Goal: Find specific fact: Find specific fact

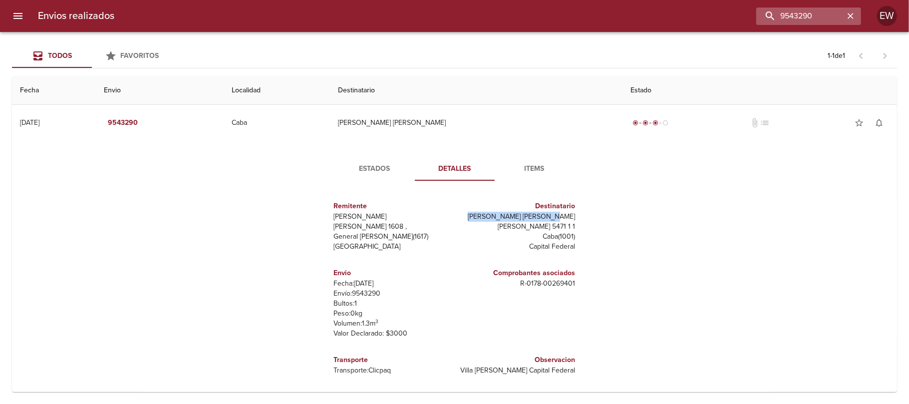
click at [847, 19] on icon "button" at bounding box center [850, 16] width 10 height 10
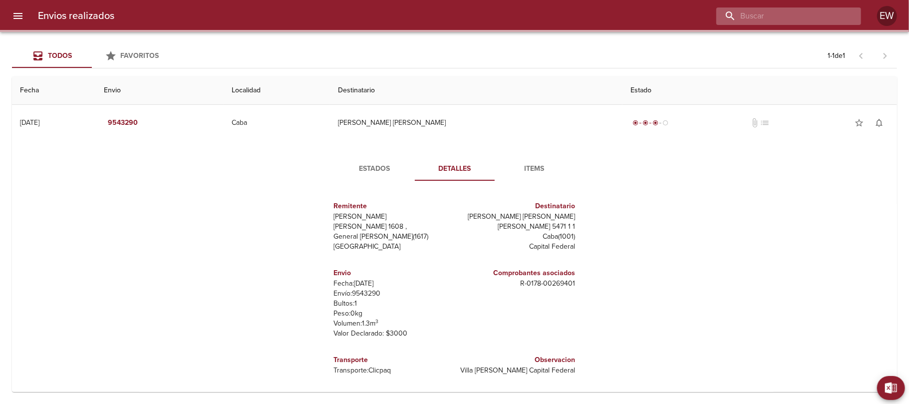
click at [832, 19] on input "buscar" at bounding box center [780, 15] width 128 height 17
paste input "[PERSON_NAME]"
type input "[PERSON_NAME]"
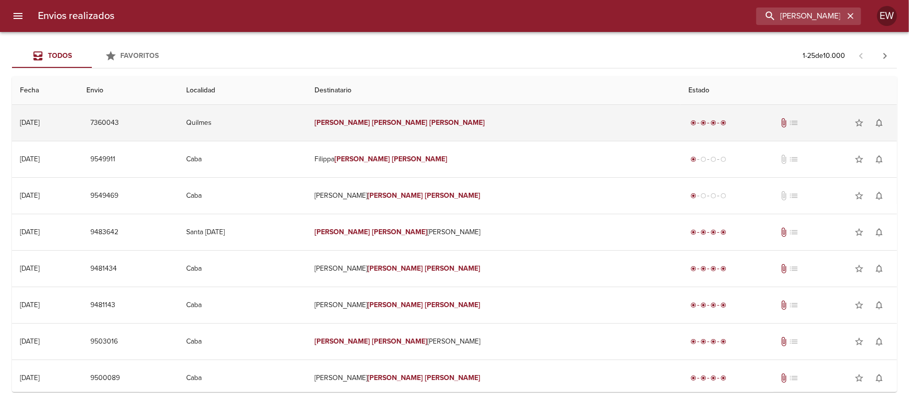
click at [496, 118] on td "[PERSON_NAME] [PERSON_NAME]" at bounding box center [493, 123] width 374 height 36
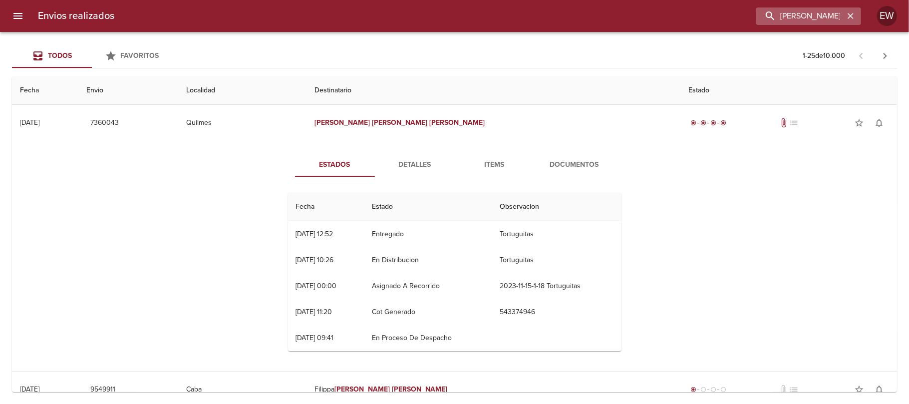
click at [850, 13] on icon "button" at bounding box center [850, 16] width 10 height 10
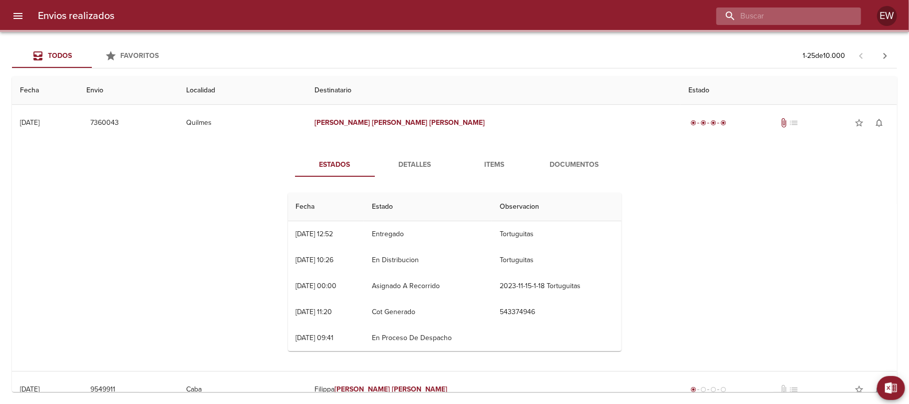
click at [818, 14] on input "buscar" at bounding box center [780, 15] width 128 height 17
paste input "[PERSON_NAME] [PERSON_NAME] [PERSON_NAME] BATHICH"
type input "[PERSON_NAME] [PERSON_NAME] [PERSON_NAME] BATHICH"
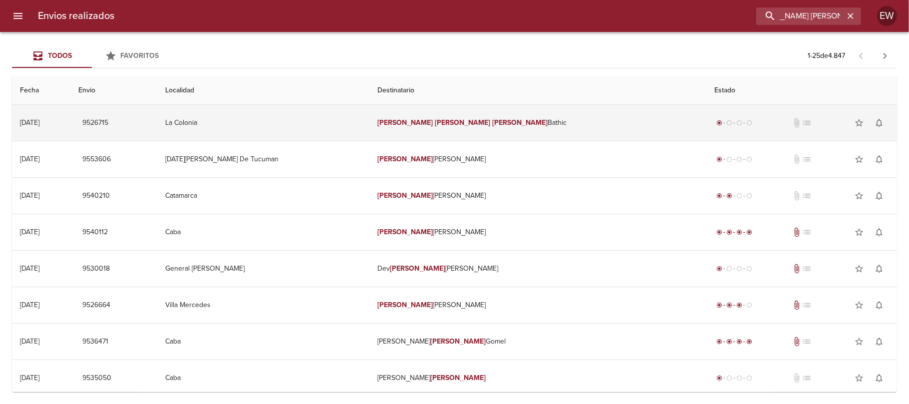
click at [565, 121] on td "[PERSON_NAME] [PERSON_NAME] [PERSON_NAME] Bathic" at bounding box center [538, 123] width 337 height 36
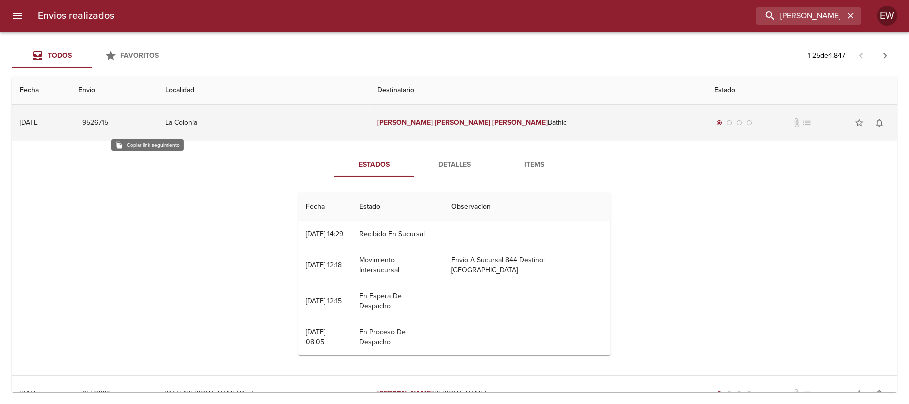
click at [108, 119] on span "9526715" at bounding box center [95, 123] width 26 height 12
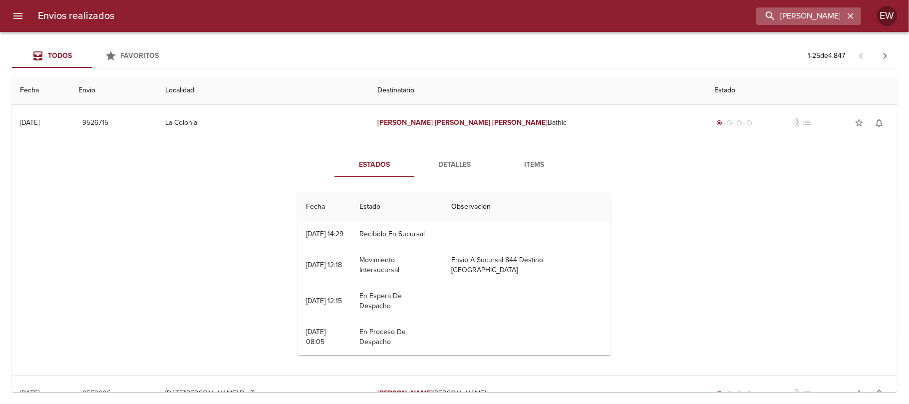
click at [851, 16] on icon "button" at bounding box center [850, 16] width 6 height 6
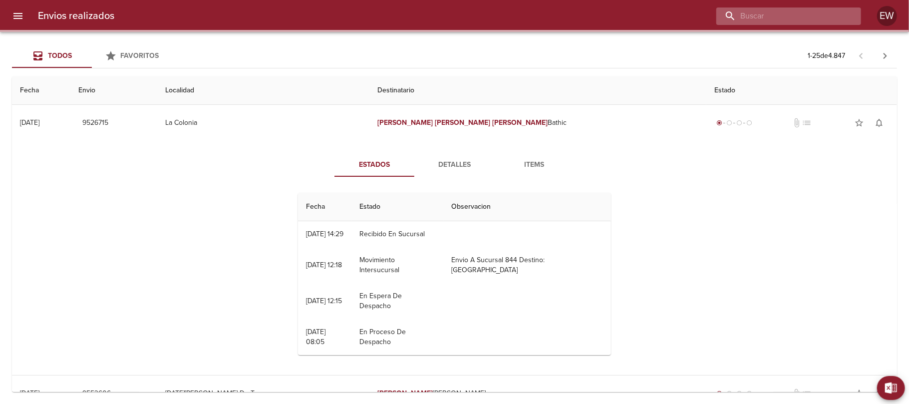
click at [811, 16] on input "buscar" at bounding box center [780, 15] width 128 height 17
paste input "[PERSON_NAME] [PERSON_NAME] [PERSON_NAME] BATHICH"
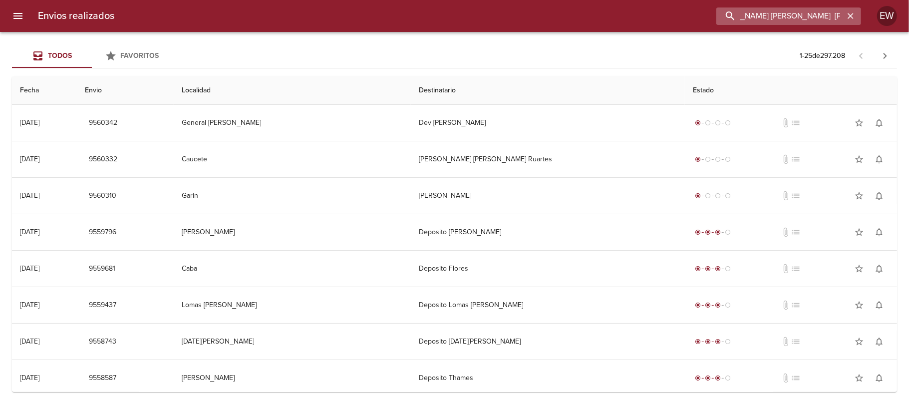
scroll to position [0, 30]
type input "[PERSON_NAME] [PERSON_NAME] [PERSON_NAME] BATHICH"
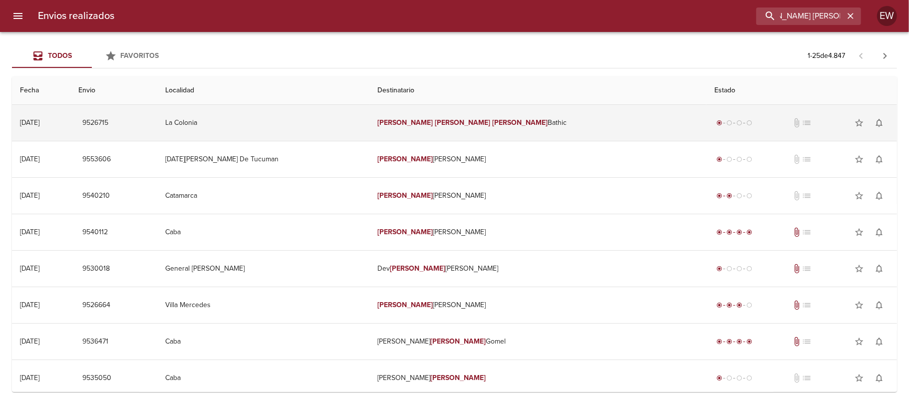
click at [433, 122] on em "[PERSON_NAME]" at bounding box center [405, 122] width 55 height 8
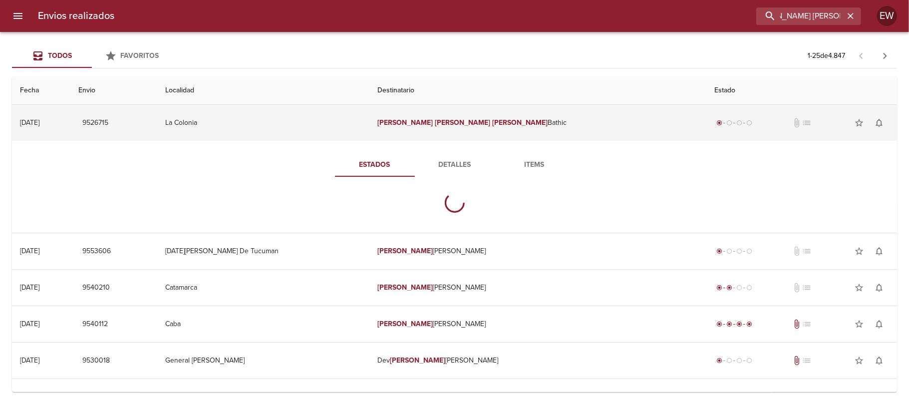
scroll to position [0, 0]
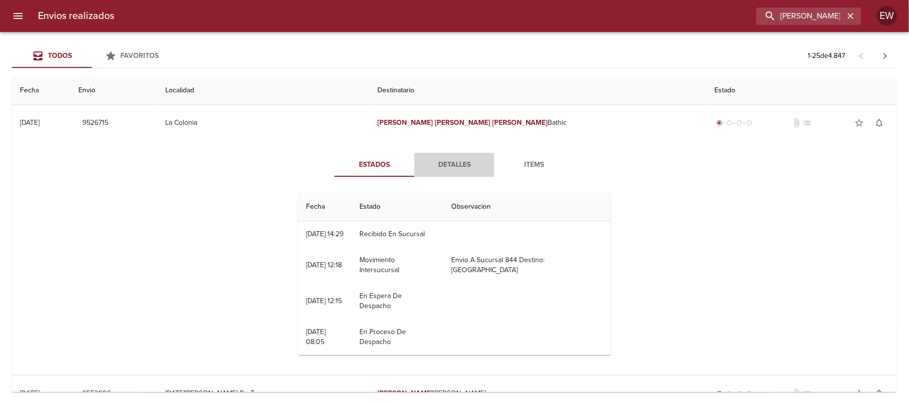
click at [446, 168] on span "Detalles" at bounding box center [454, 165] width 68 height 12
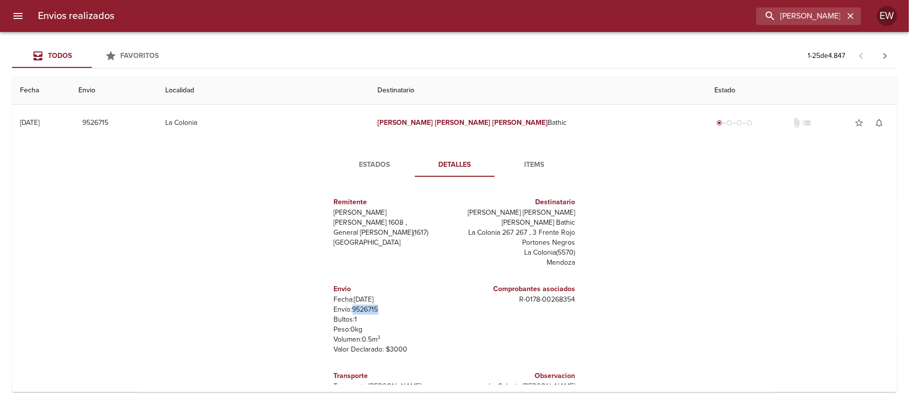
drag, startPoint x: 368, startPoint y: 299, endPoint x: 344, endPoint y: 298, distance: 23.5
click at [344, 304] on p "Envío: 9526715" at bounding box center [392, 309] width 117 height 10
copy p "9526715"
